Goal: Task Accomplishment & Management: Complete application form

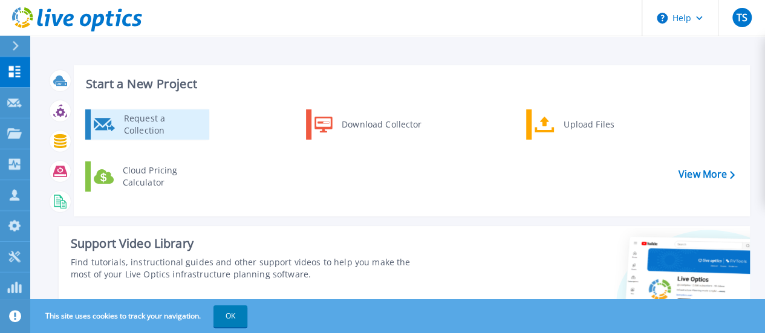
click at [156, 132] on div "Request a Collection" at bounding box center [162, 124] width 88 height 24
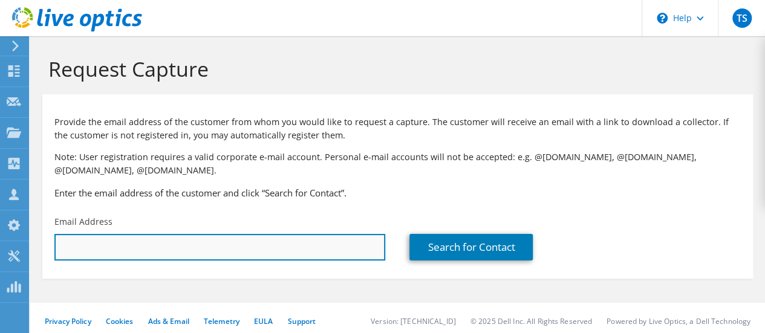
click at [268, 249] on input "text" at bounding box center [219, 247] width 331 height 27
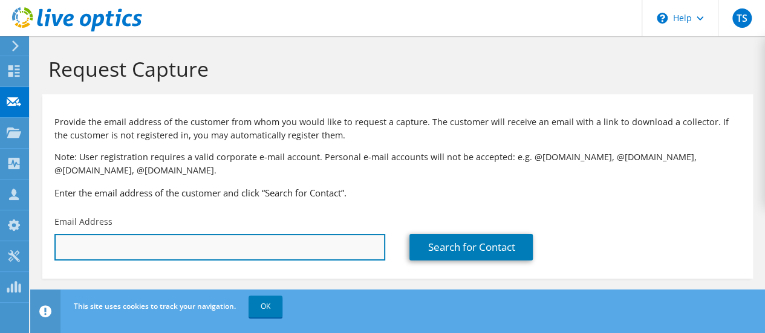
paste input "leonardomanfredini@farroupilha.rs.gov.br"
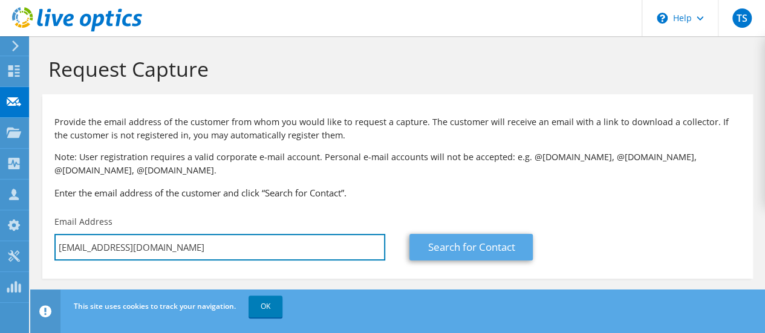
type input "leonardomanfredini@farroupilha.rs.gov.br"
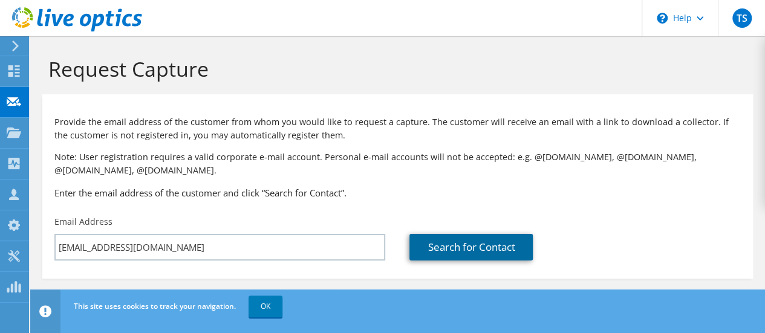
click at [447, 248] on link "Search for Contact" at bounding box center [470, 247] width 123 height 27
type input "PREFEITURA MUNICIPAL DE FARROUPILHA"
type input "Leonardo"
type input "Manfredini"
type input "[GEOGRAPHIC_DATA]"
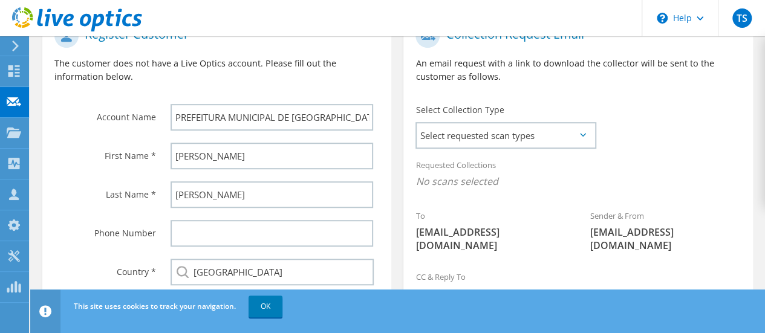
scroll to position [302, 0]
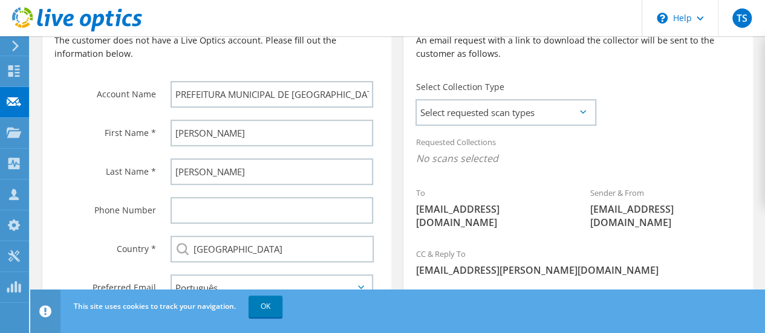
click at [539, 119] on span "Select requested scan types" at bounding box center [505, 112] width 178 height 24
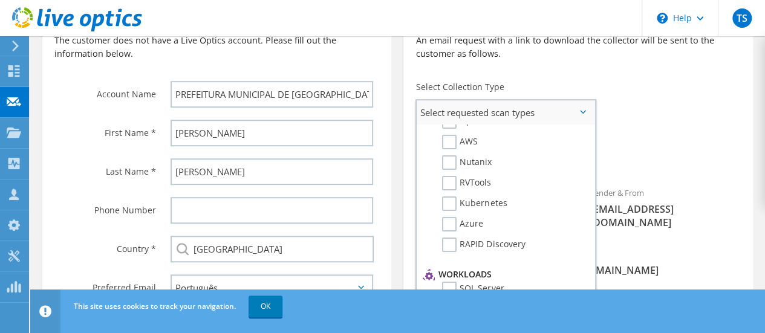
scroll to position [0, 0]
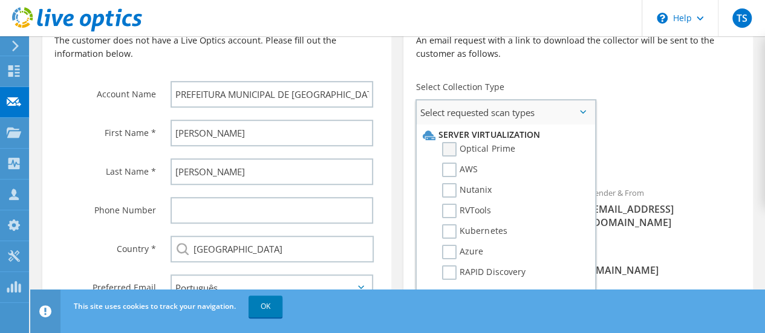
click at [455, 150] on label "Optical Prime" at bounding box center [478, 149] width 73 height 15
click at [0, 0] on input "Optical Prime" at bounding box center [0, 0] width 0 height 0
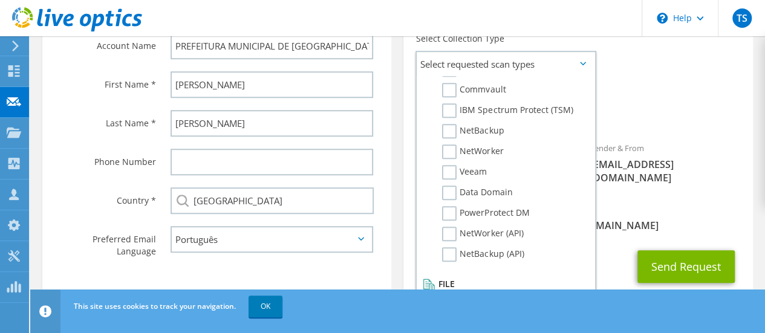
scroll to position [386, 0]
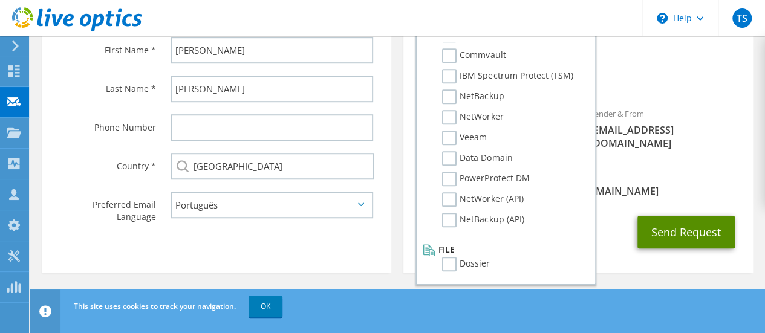
click at [698, 229] on button "Send Request" at bounding box center [685, 232] width 97 height 33
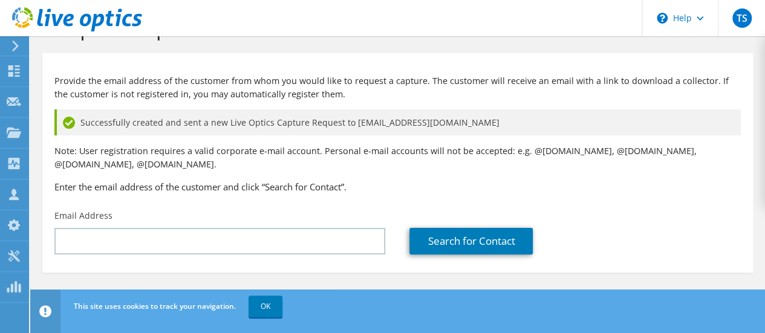
scroll to position [41, 0]
click at [268, 314] on link "OK" at bounding box center [265, 307] width 34 height 22
